Goal: Information Seeking & Learning: Find specific fact

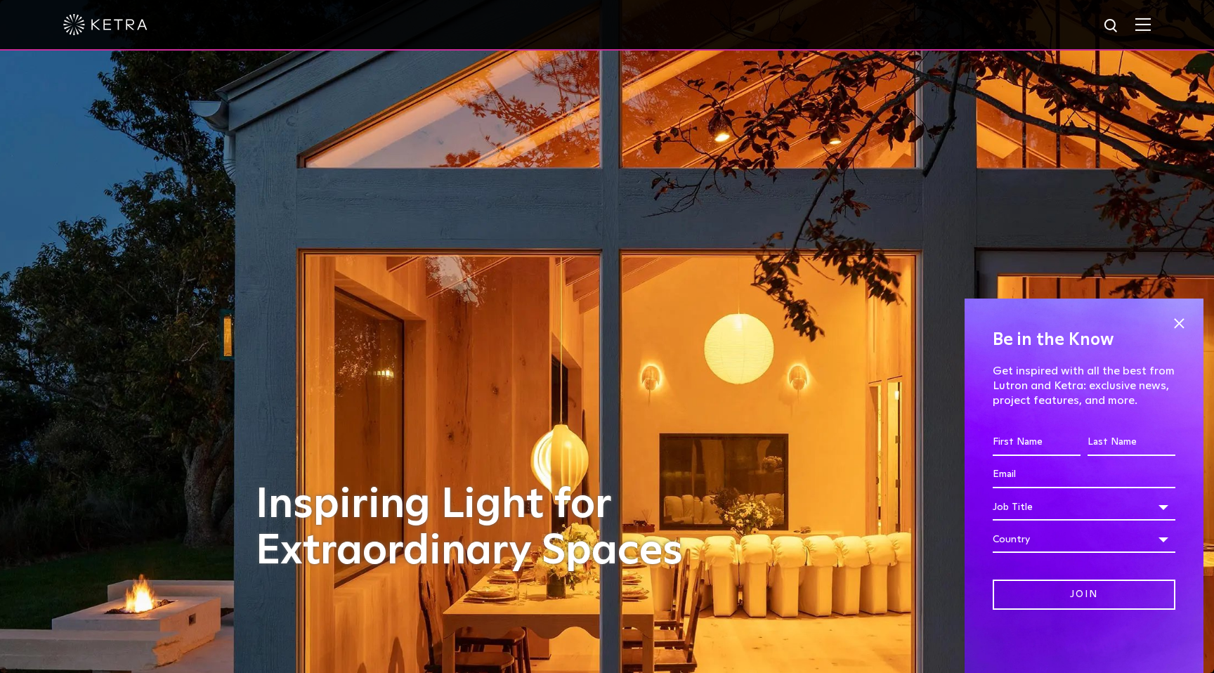
click at [1106, 20] on img at bounding box center [1112, 27] width 18 height 18
type input "young huh"
click at [1067, 15] on button "Search" at bounding box center [1077, 25] width 21 height 21
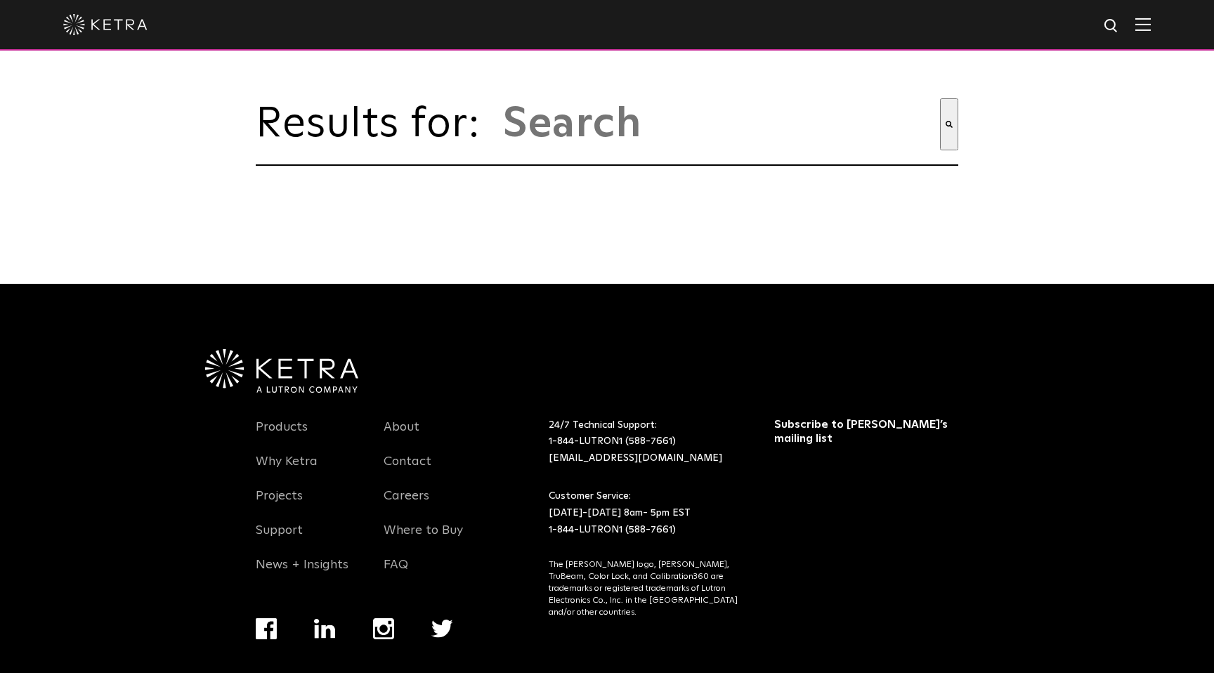
type input "young huh"
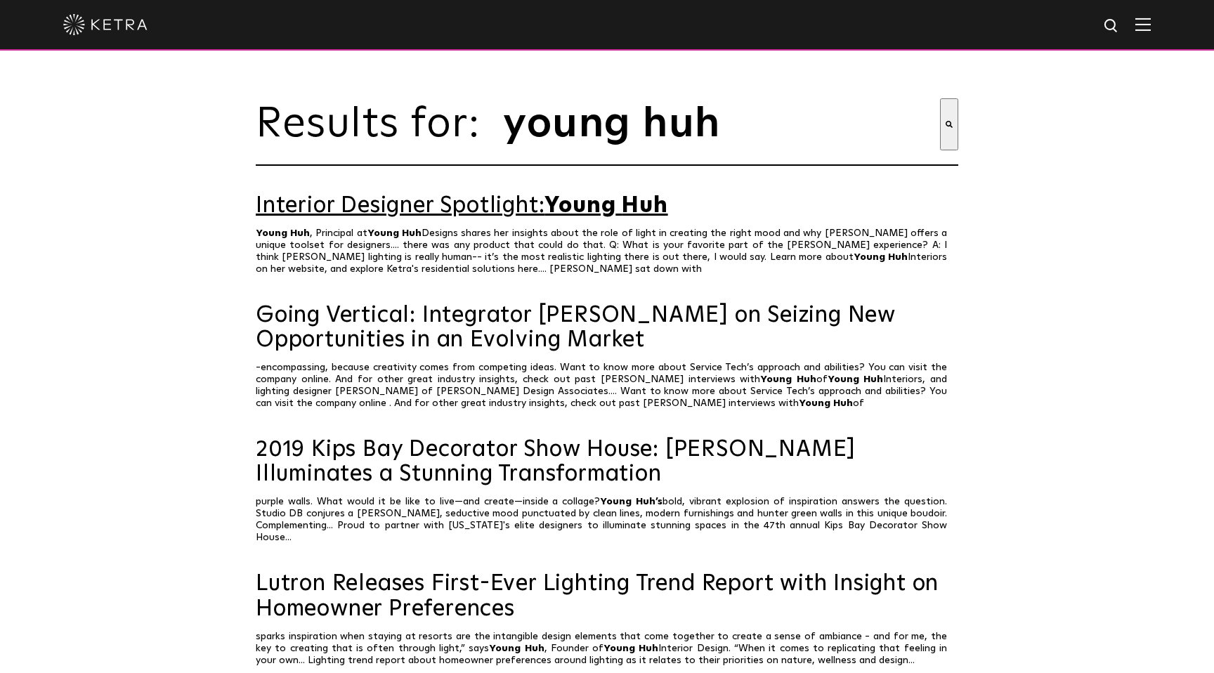
click at [571, 209] on span "Young" at bounding box center [579, 206] width 71 height 22
